Goal: Information Seeking & Learning: Understand process/instructions

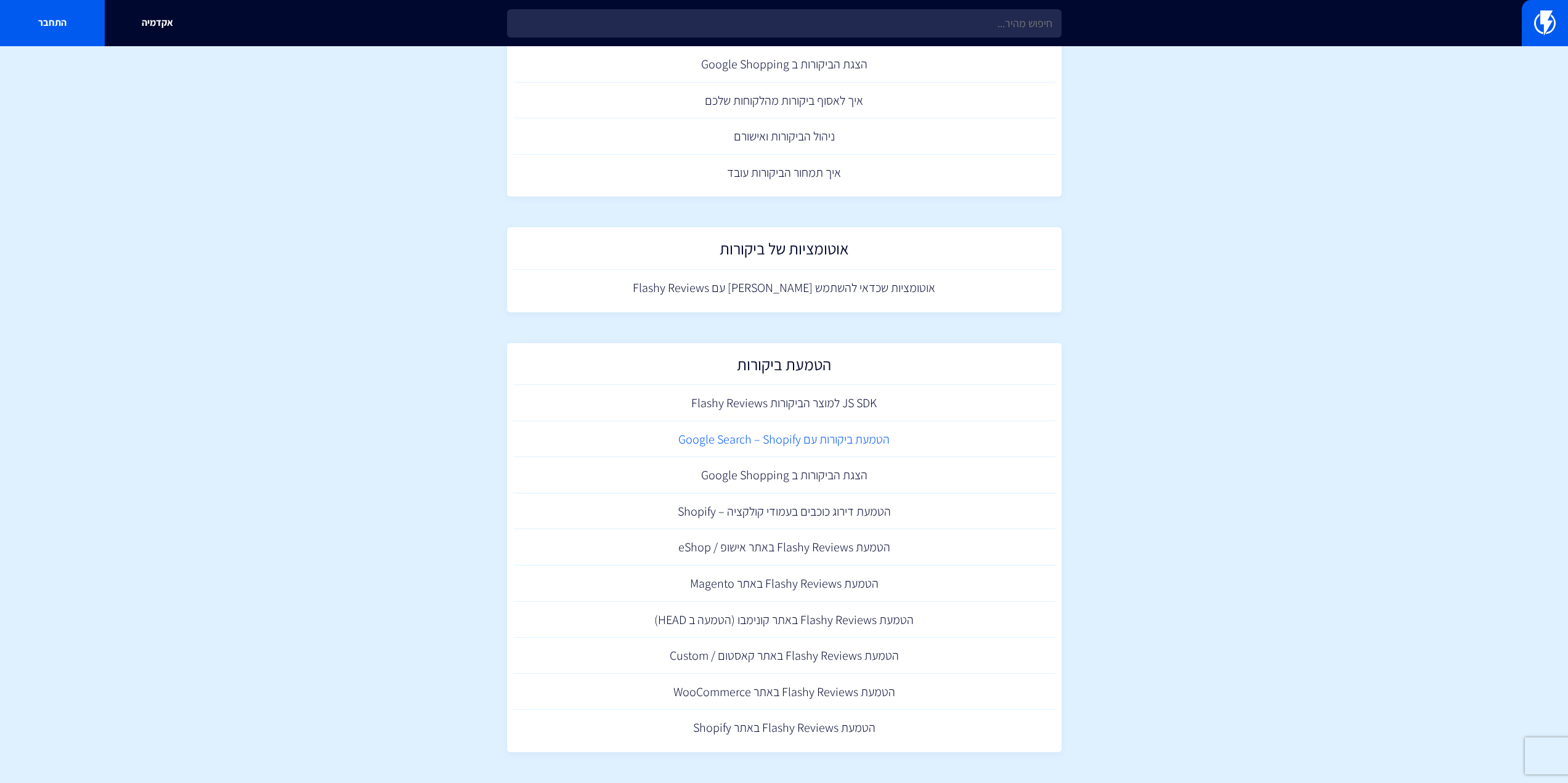
click at [806, 446] on link "הטמעת ביקורות עם Google Search – Shopify" at bounding box center [784, 440] width 542 height 36
click at [770, 730] on link "הטמעת Flashy Reviews באתר Shopify" at bounding box center [784, 728] width 542 height 36
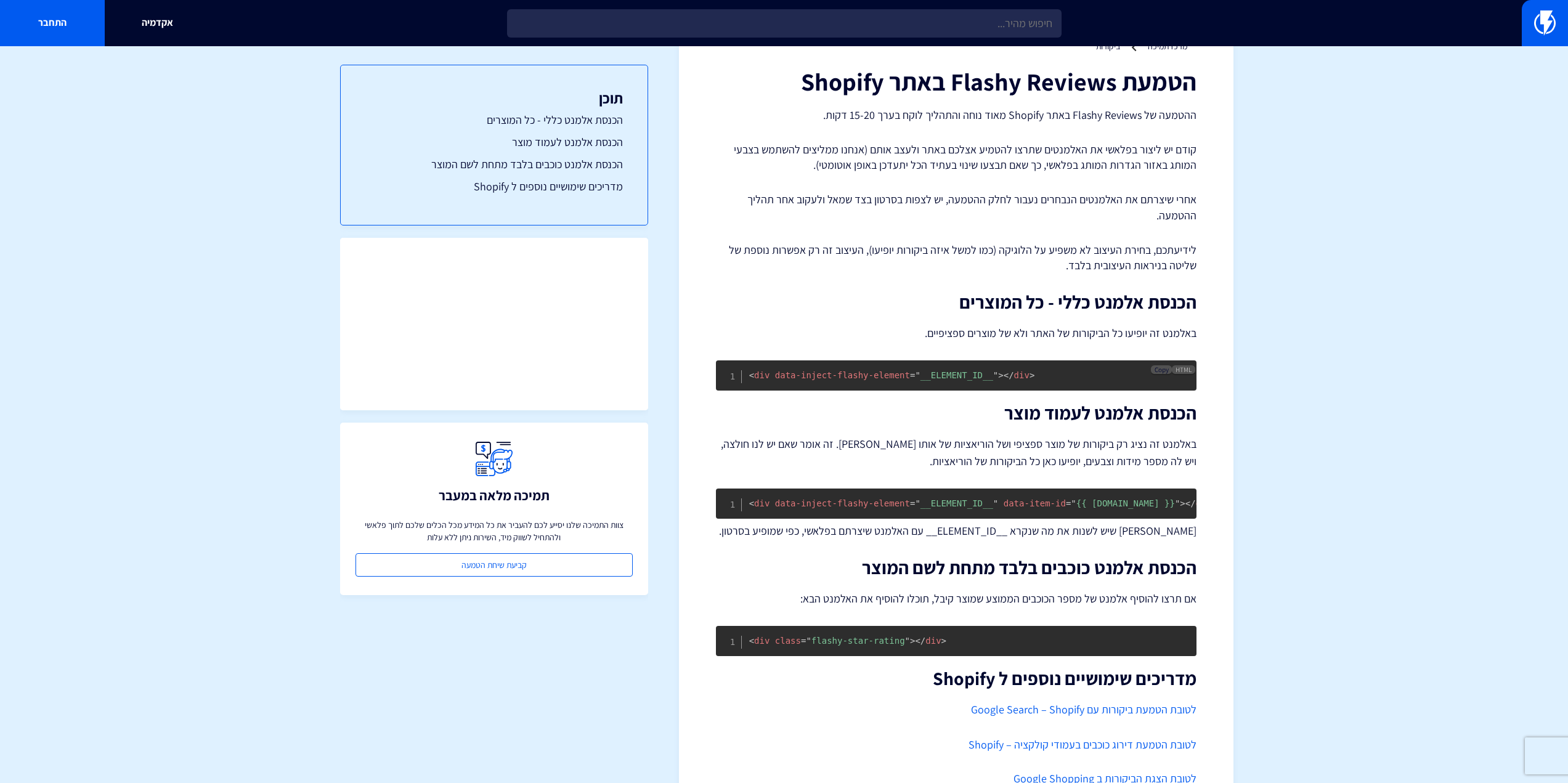
click at [1159, 368] on span "Copy" at bounding box center [1161, 370] width 14 height 8
click at [1102, 499] on span "= " {{ [DOMAIN_NAME] }} "" at bounding box center [1123, 503] width 114 height 10
click at [1162, 499] on span "Copy" at bounding box center [1161, 497] width 14 height 8
click at [1155, 635] on button "Copy" at bounding box center [1161, 635] width 21 height 8
